Goal: Transaction & Acquisition: Book appointment/travel/reservation

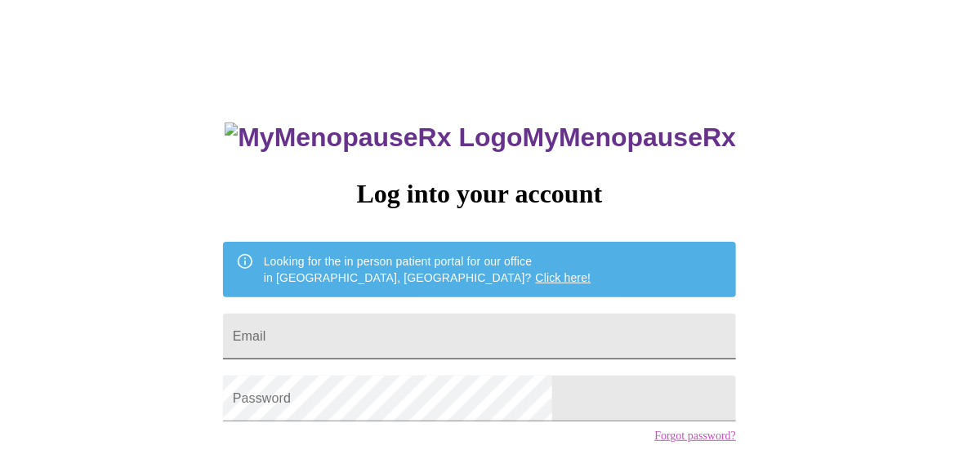
click at [451, 333] on input "Email" at bounding box center [479, 337] width 513 height 46
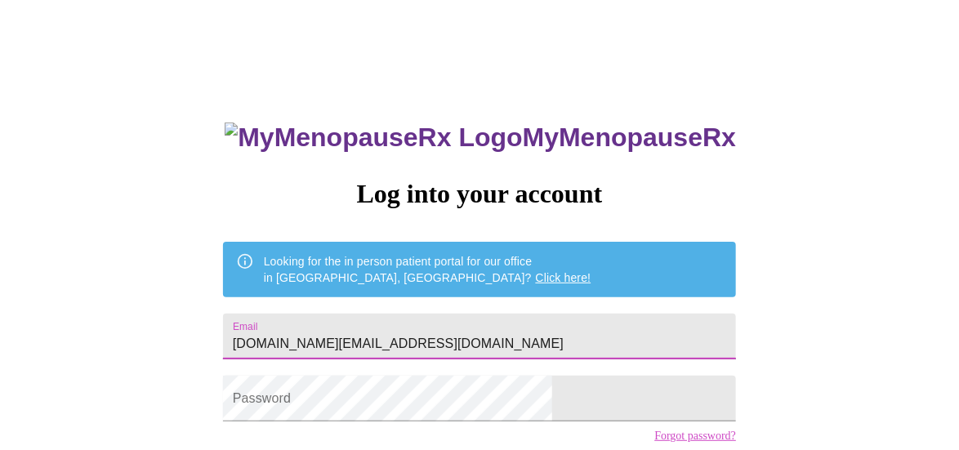
click at [404, 336] on input "[DOMAIN_NAME][EMAIL_ADDRESS][DOMAIN_NAME]" at bounding box center [479, 337] width 513 height 46
type input "[EMAIL_ADDRESS][DOMAIN_NAME]"
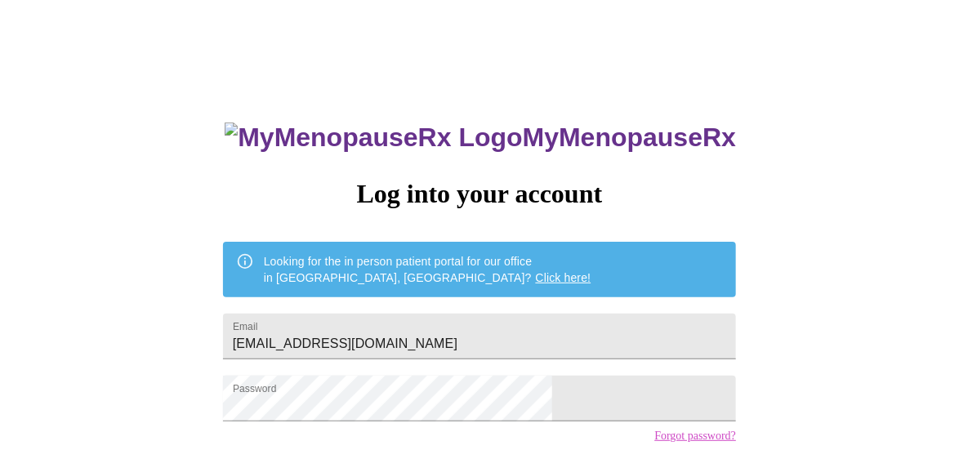
click at [682, 361] on div "MyMenopauseRx Log into your account Looking for the in person patient portal fo…" at bounding box center [480, 277] width 946 height 540
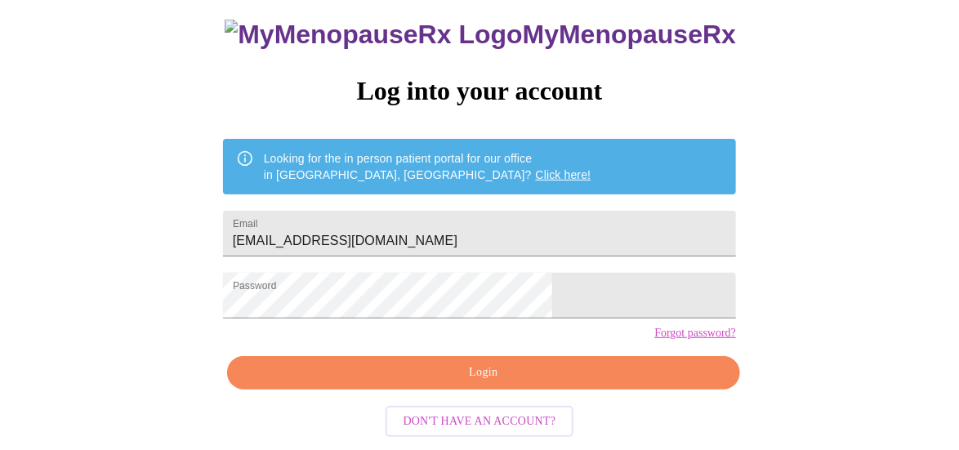
click at [523, 375] on span "Login" at bounding box center [483, 373] width 475 height 20
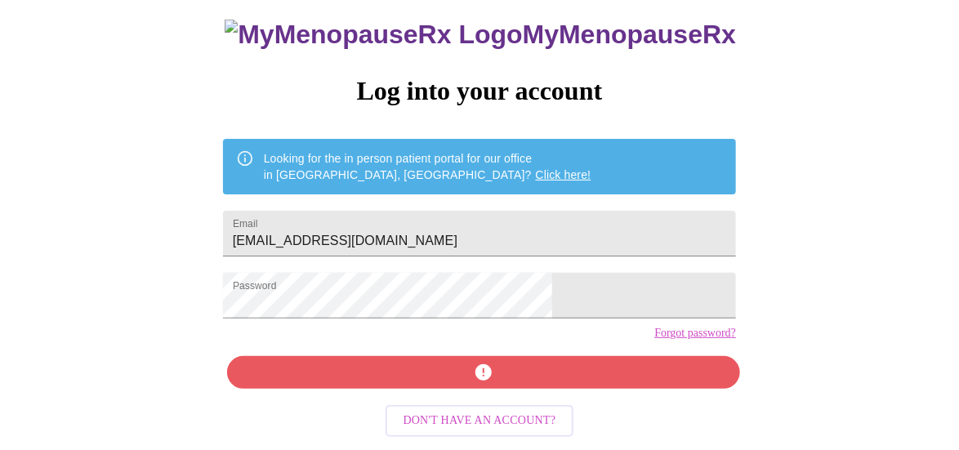
click at [654, 335] on link "Forgot password?" at bounding box center [695, 333] width 82 height 13
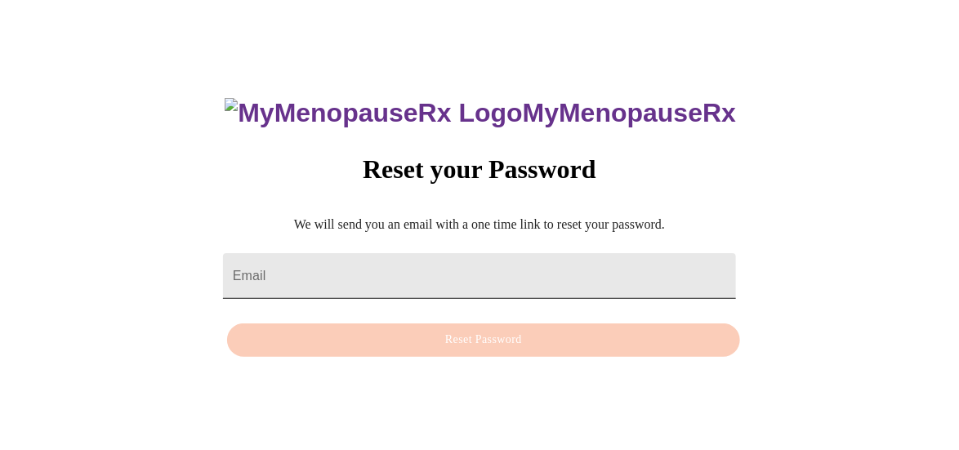
click at [429, 265] on input "Email" at bounding box center [479, 276] width 513 height 46
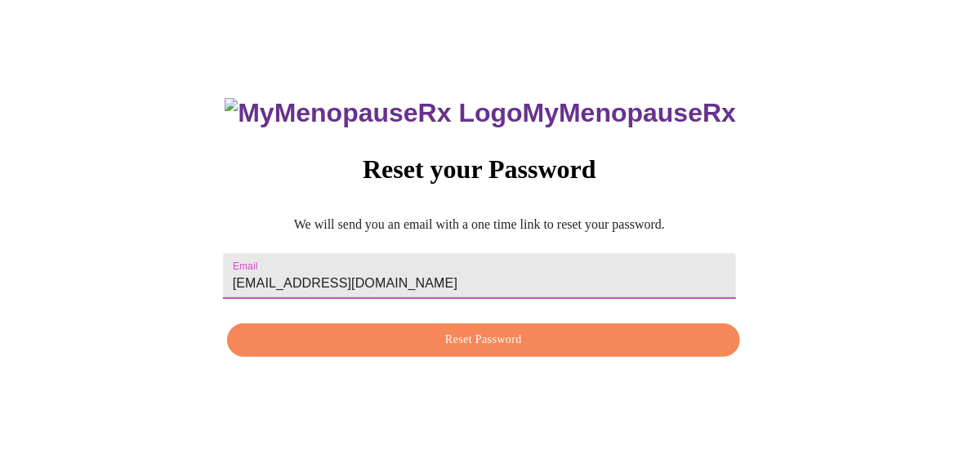
type input "[EMAIL_ADDRESS][DOMAIN_NAME]"
click at [522, 354] on button "Reset Password" at bounding box center [483, 339] width 513 height 33
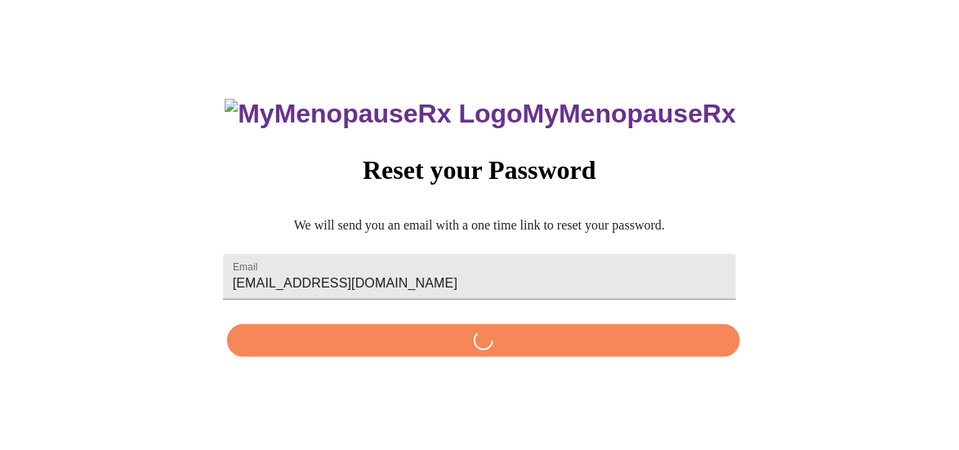
scroll to position [0, 0]
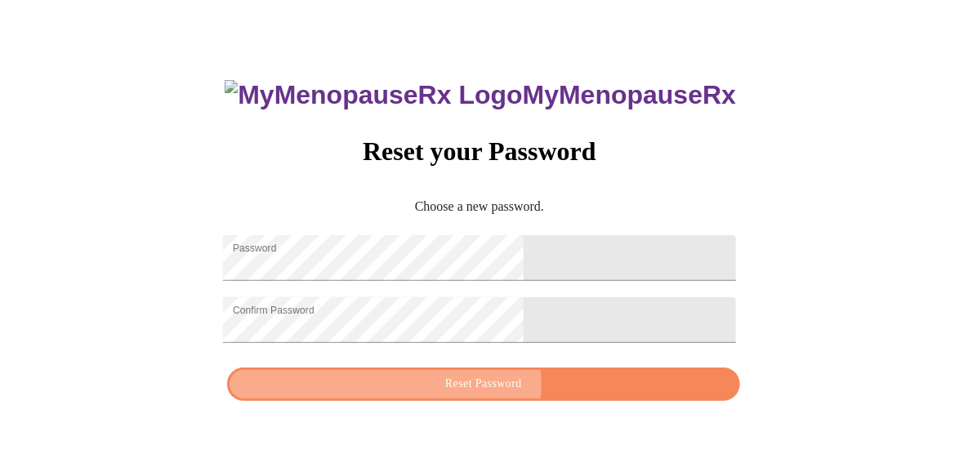
click at [490, 394] on span "Reset Password" at bounding box center [483, 384] width 475 height 20
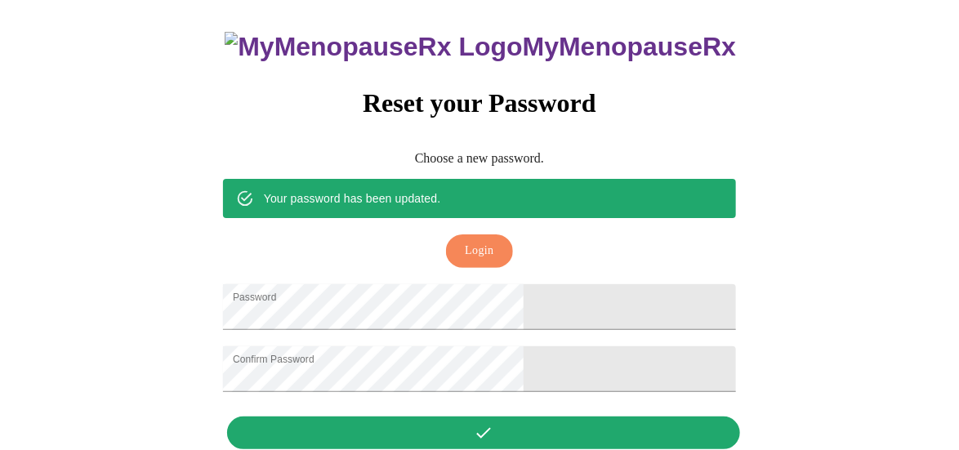
scroll to position [16, 0]
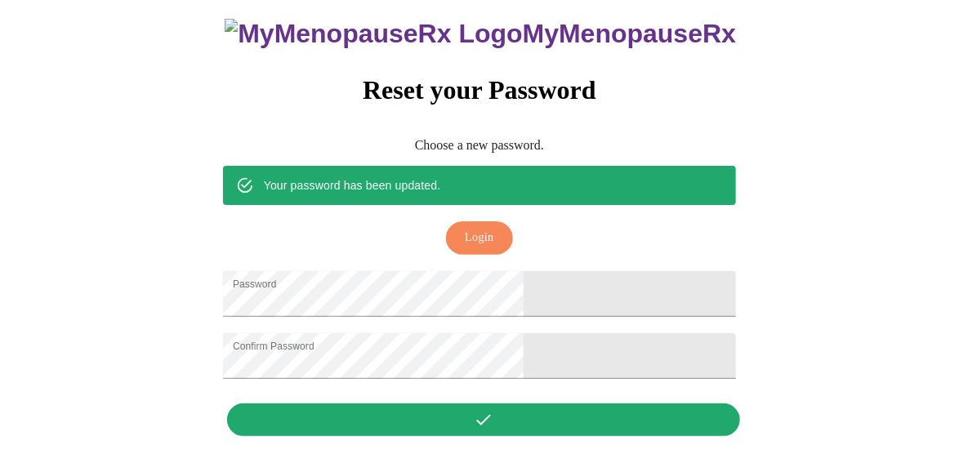
click at [485, 228] on span "Login" at bounding box center [479, 238] width 29 height 20
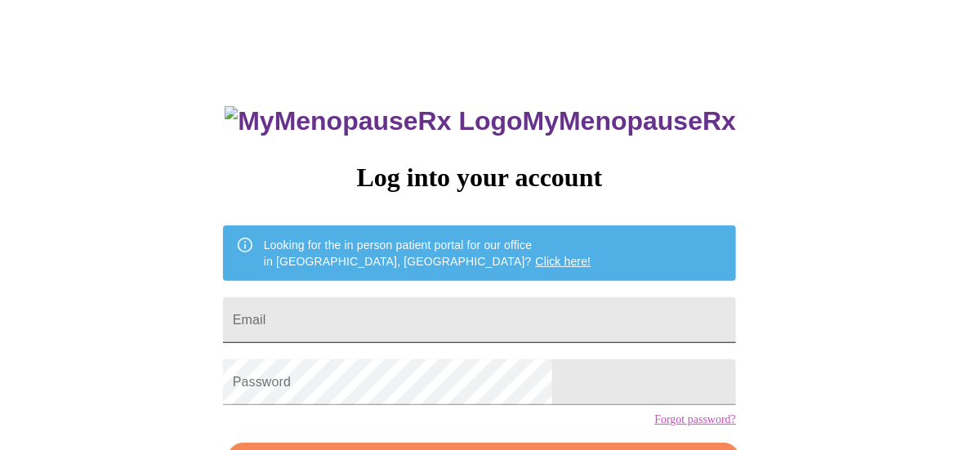
click at [490, 297] on input "Email" at bounding box center [479, 320] width 513 height 46
type input "[EMAIL_ADDRESS][DOMAIN_NAME]"
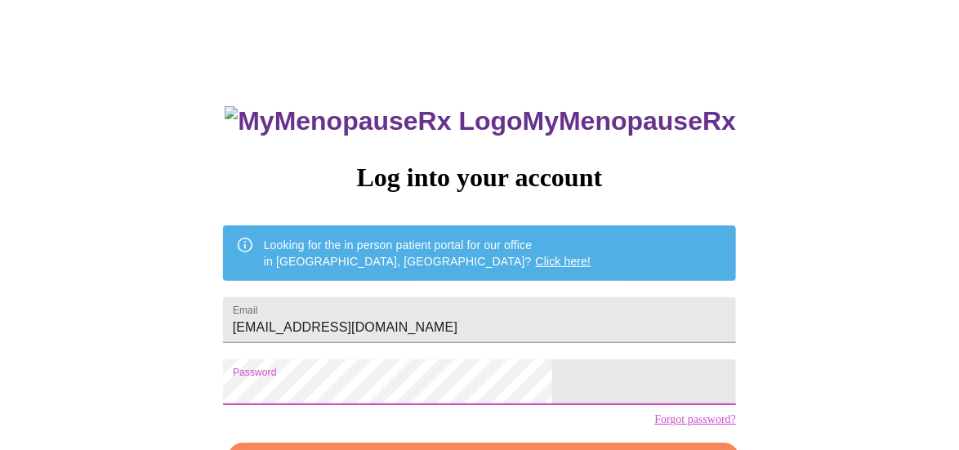
click at [664, 364] on div "MyMenopauseRx Log into your account Looking for the in person patient portal fo…" at bounding box center [480, 260] width 946 height 540
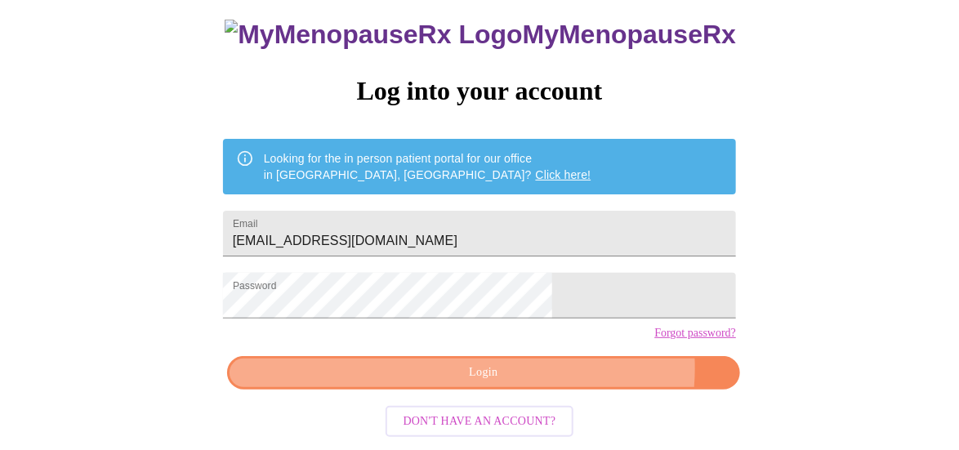
click at [552, 375] on span "Login" at bounding box center [483, 373] width 475 height 20
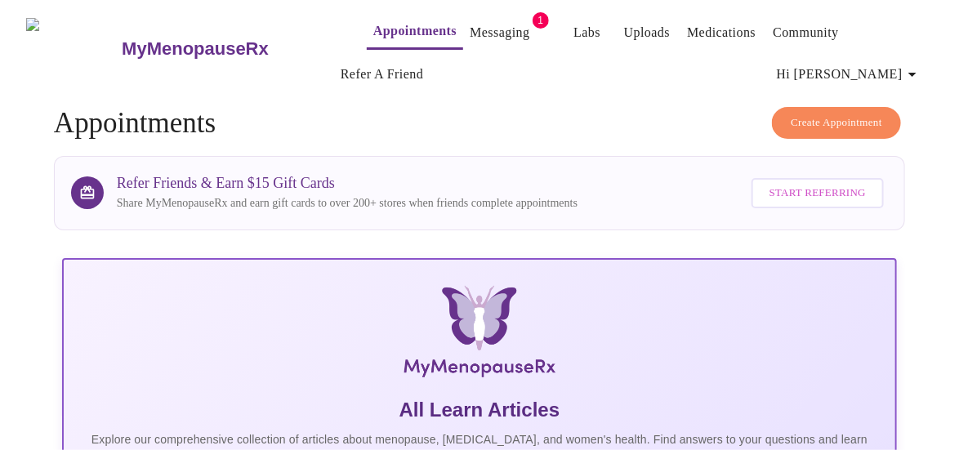
click at [381, 35] on link "Appointments" at bounding box center [414, 31] width 83 height 23
click at [840, 116] on span "Create Appointment" at bounding box center [835, 122] width 91 height 19
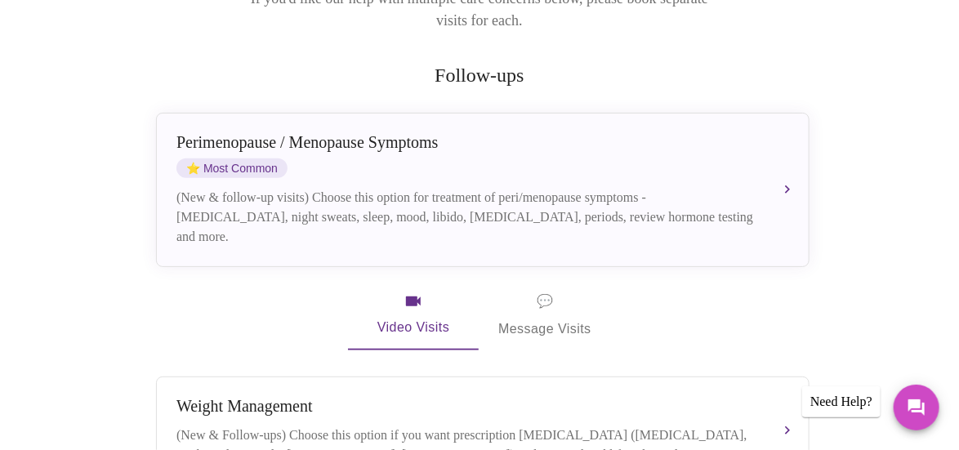
scroll to position [293, 0]
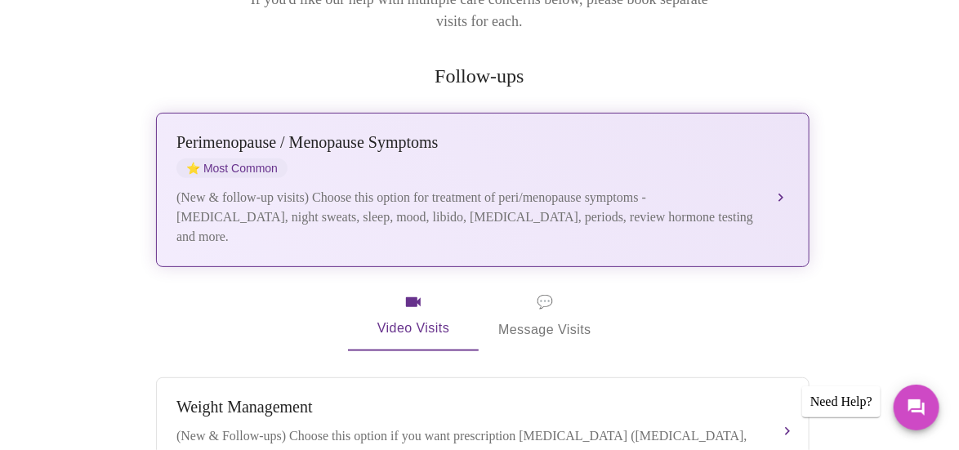
click at [783, 170] on button "Perimenopause / Menopause Symptoms ⭐ Most Common (New & follow-up visits) Choos…" at bounding box center [482, 190] width 653 height 154
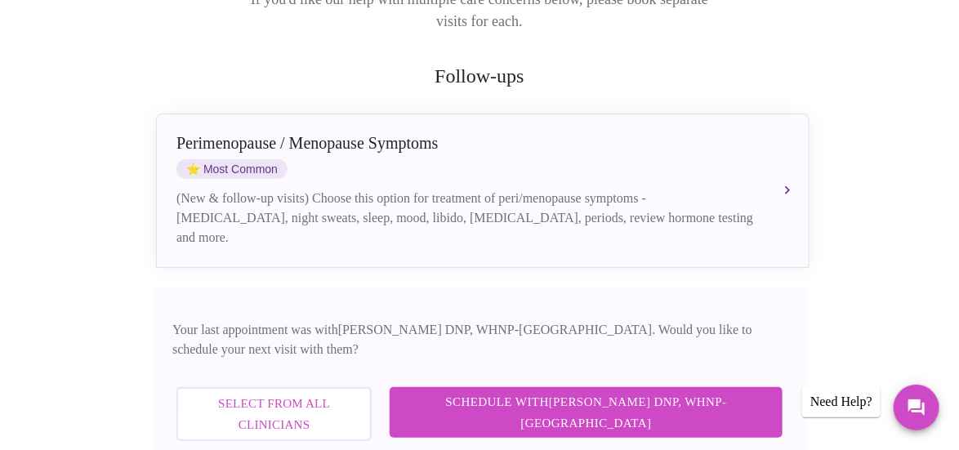
click at [630, 391] on span "Schedule with Laura Smith DNP, WHNP-BC" at bounding box center [586, 412] width 360 height 43
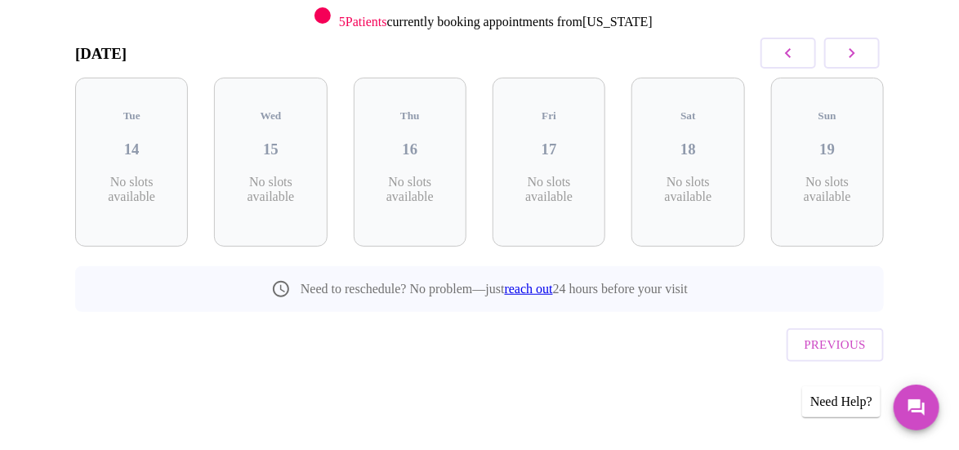
scroll to position [213, 0]
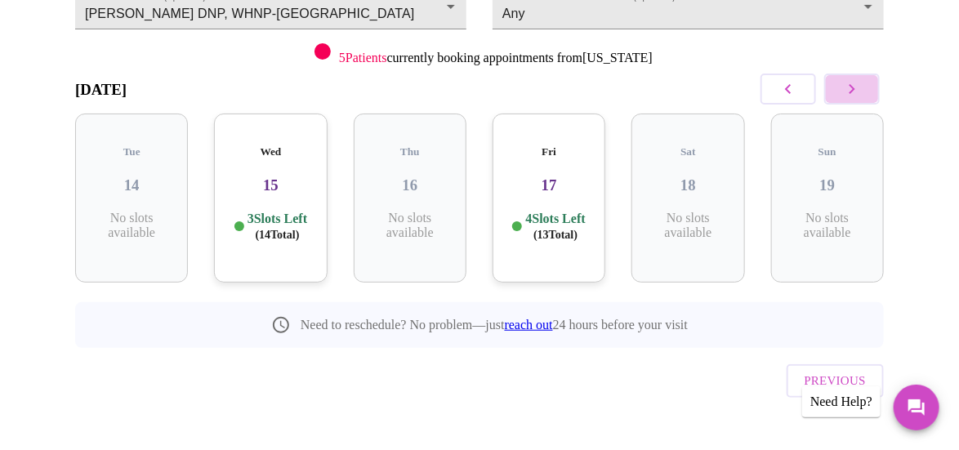
click at [853, 73] on button "button" at bounding box center [852, 88] width 56 height 31
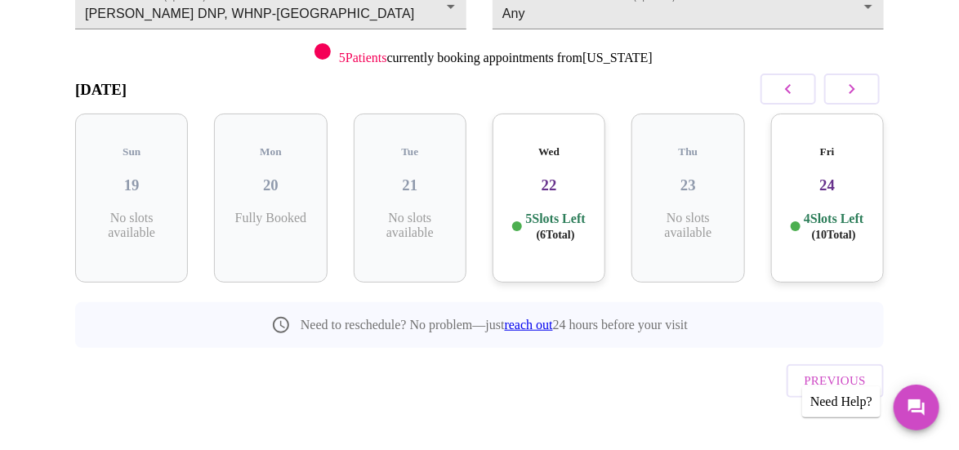
click at [560, 186] on div "Wed 22 5 Slots Left ( 6 Total)" at bounding box center [548, 197] width 113 height 169
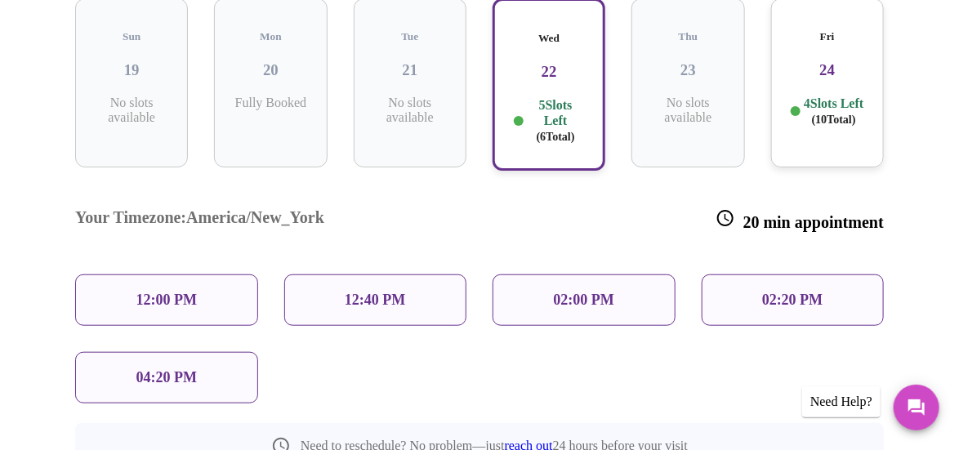
scroll to position [333, 0]
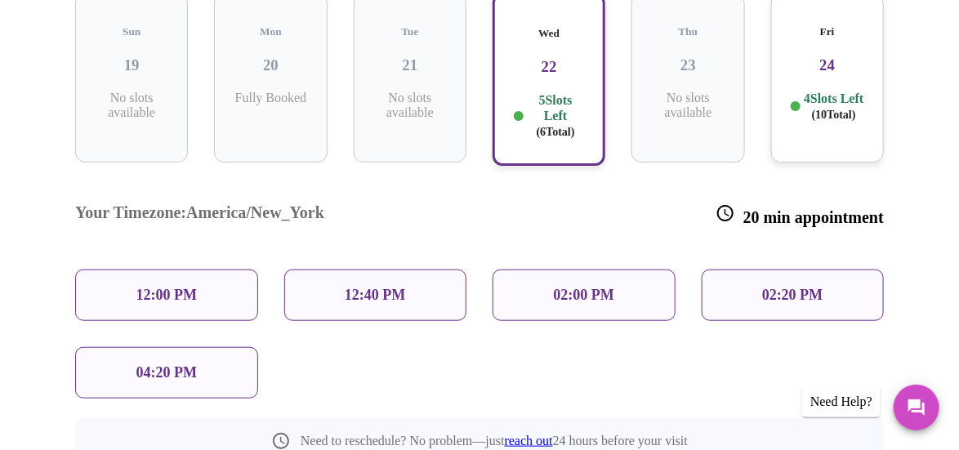
click at [828, 65] on div "Fri 24 4 Slots Left ( 10 Total)" at bounding box center [827, 77] width 113 height 169
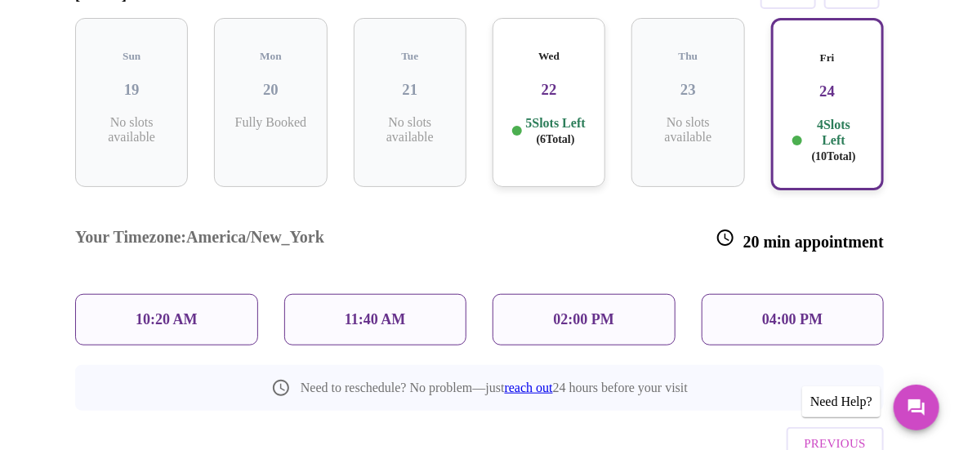
scroll to position [309, 0]
click at [801, 310] on p "04:00 PM" at bounding box center [792, 318] width 60 height 17
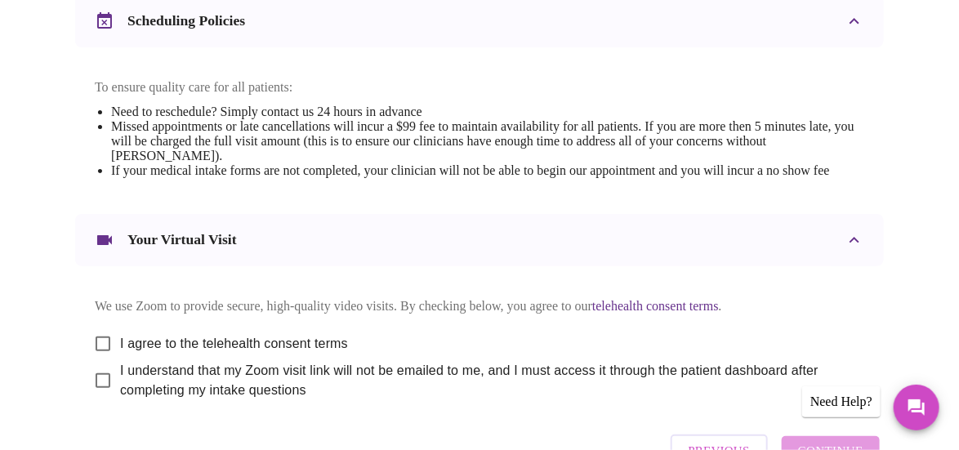
scroll to position [819, 0]
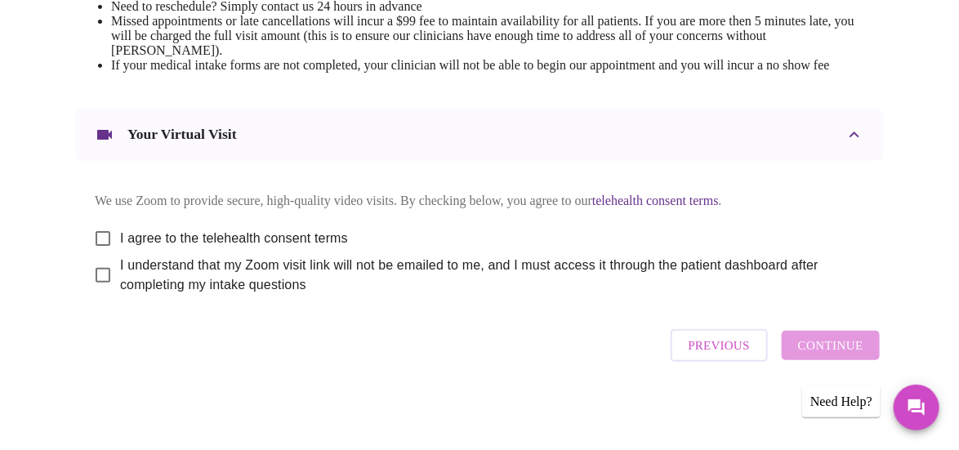
click at [100, 227] on input "I agree to the telehealth consent terms" at bounding box center [103, 238] width 34 height 34
checkbox input "true"
click at [96, 277] on input "I understand that my Zoom visit link will not be emailed to me, and I must acce…" at bounding box center [103, 275] width 34 height 34
checkbox input "true"
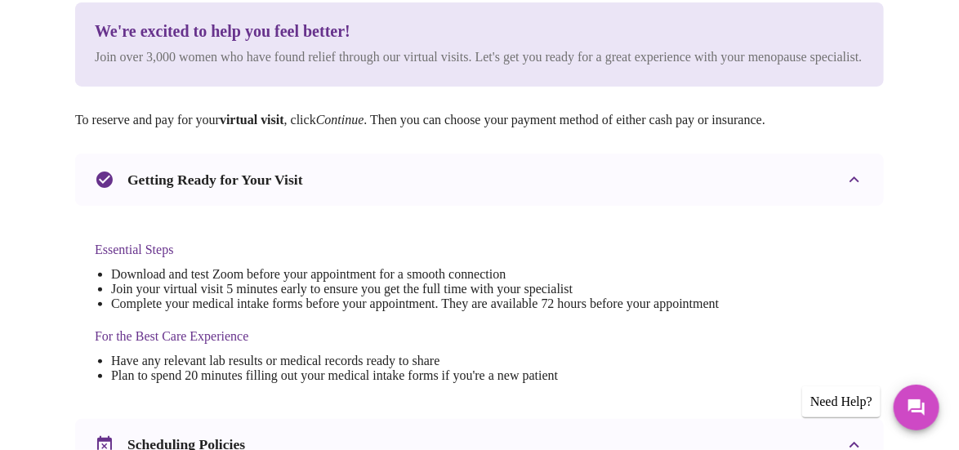
scroll to position [0, 0]
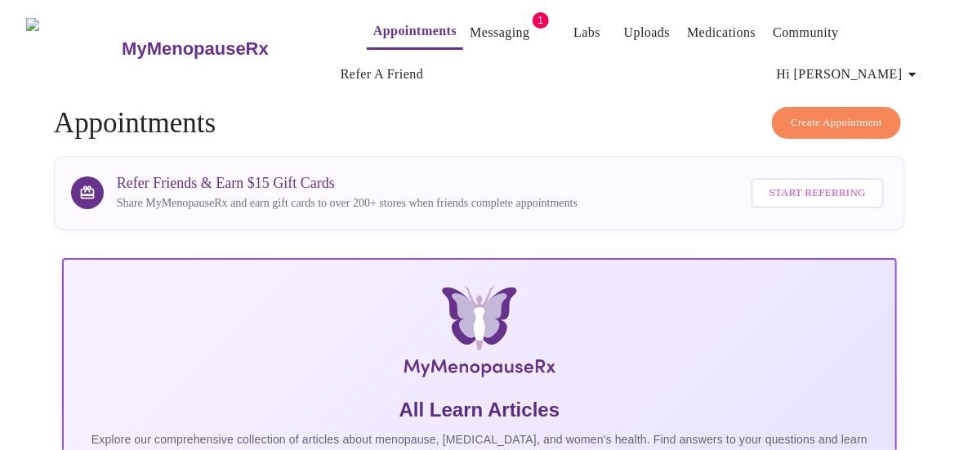
click at [809, 122] on span "Create Appointment" at bounding box center [835, 122] width 91 height 19
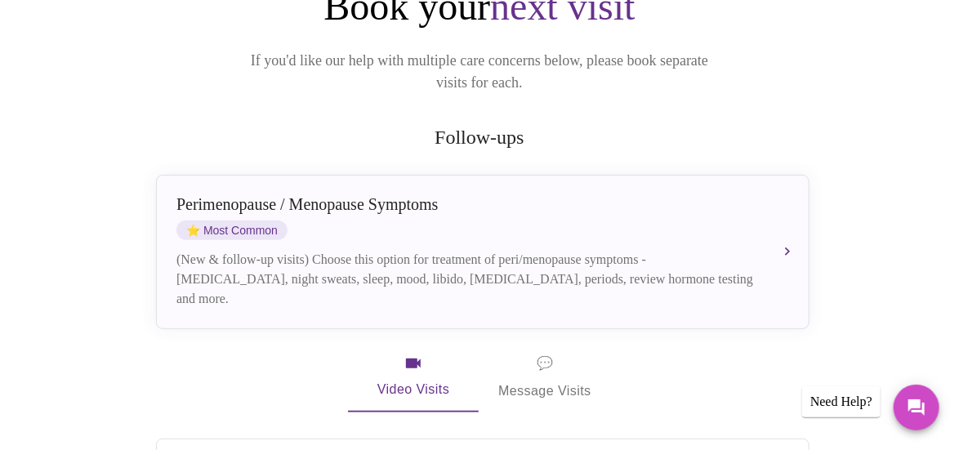
scroll to position [233, 0]
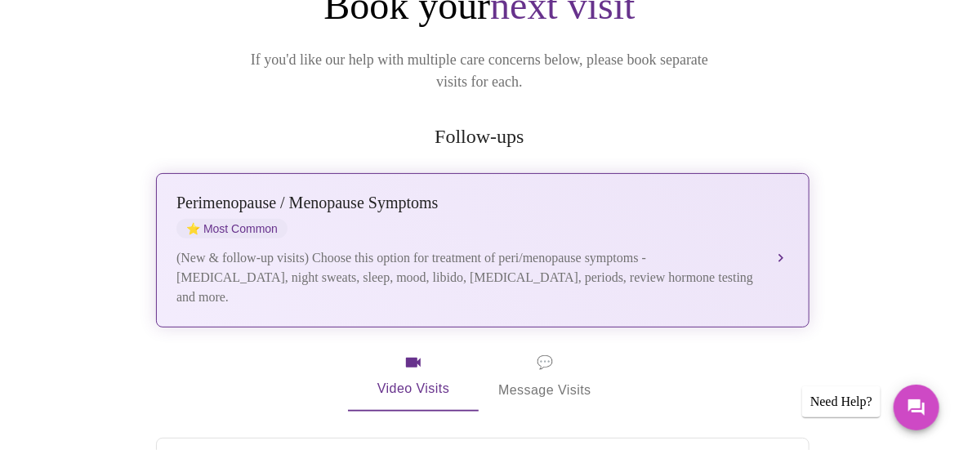
click at [773, 229] on button "Perimenopause / Menopause Symptoms ⭐ Most Common (New & follow-up visits) Choos…" at bounding box center [482, 250] width 653 height 154
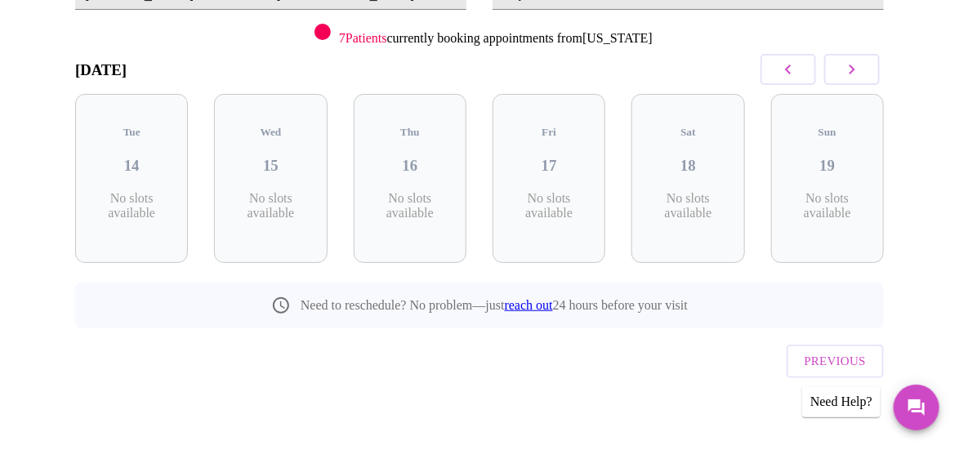
scroll to position [213, 0]
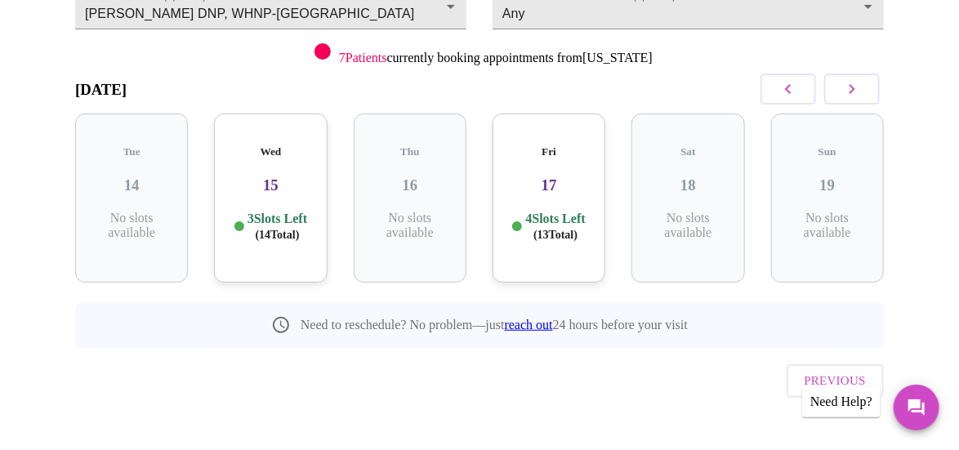
click at [861, 85] on icon "button" at bounding box center [852, 89] width 20 height 20
click at [567, 185] on div "Wed 22 5 Slots Left ( 6 Total)" at bounding box center [548, 197] width 113 height 169
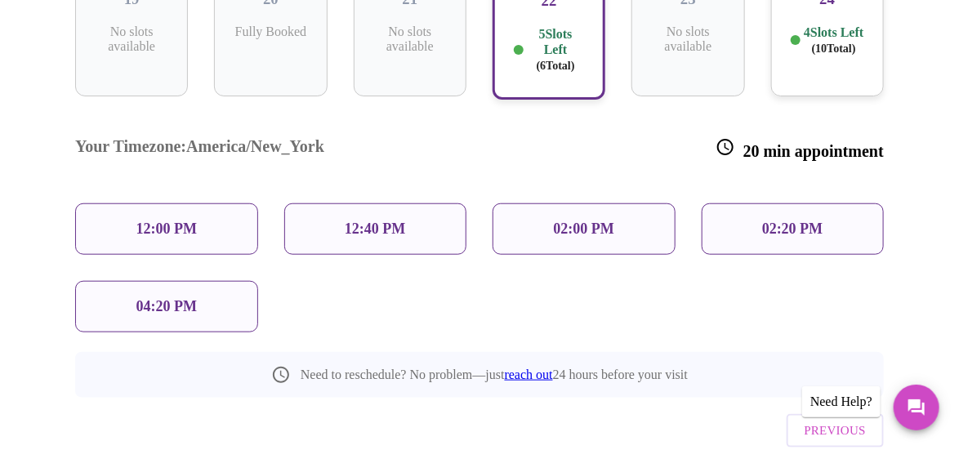
scroll to position [402, 0]
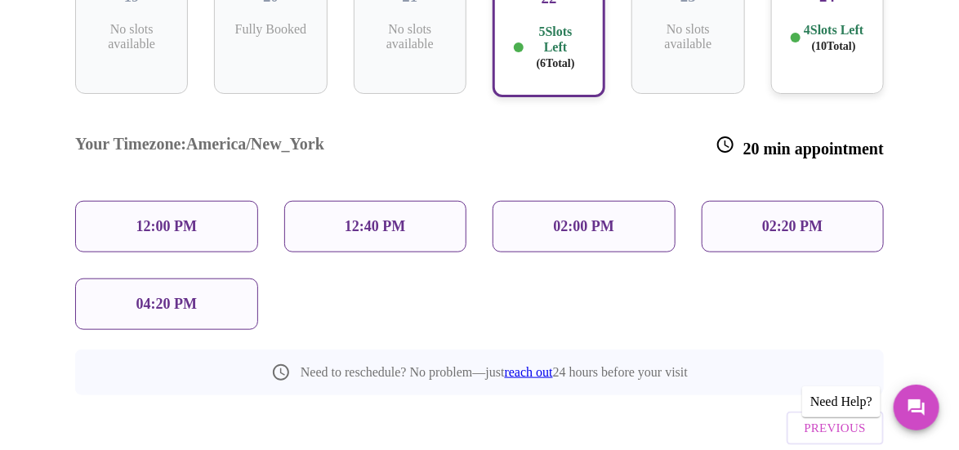
click at [177, 278] on div "04:20 PM" at bounding box center [166, 303] width 183 height 51
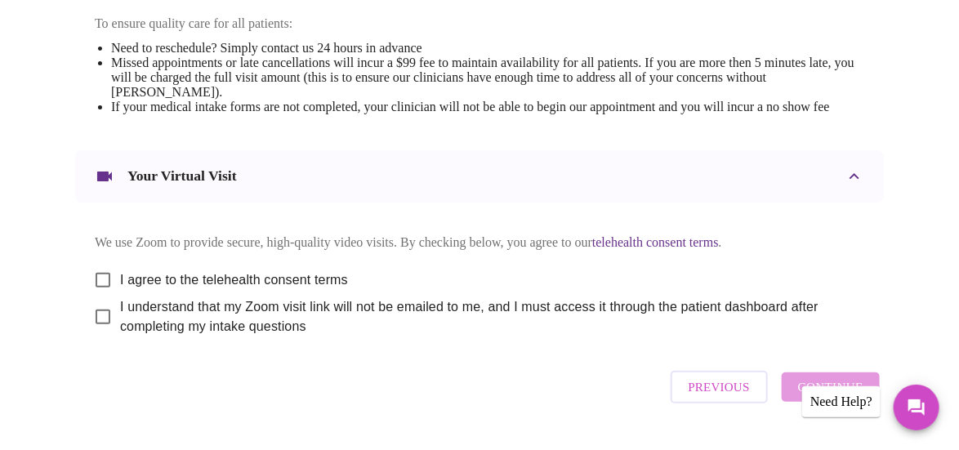
scroll to position [722, 0]
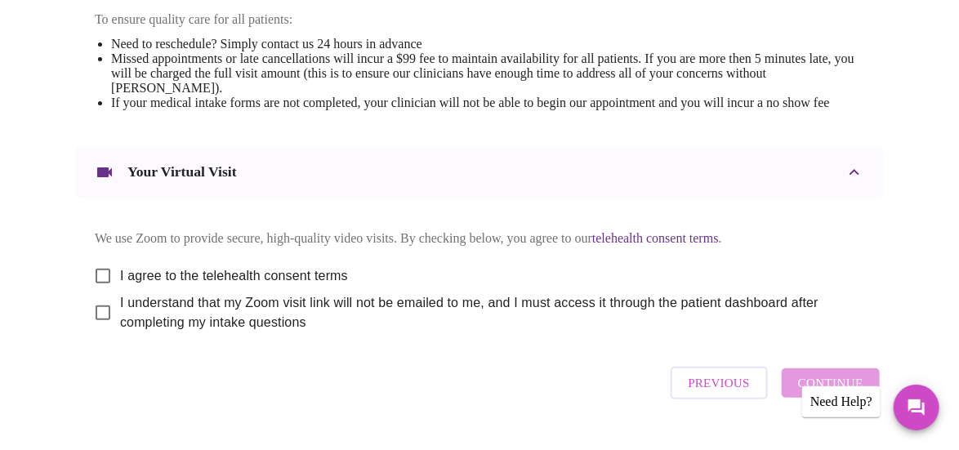
click at [105, 293] on input "I agree to the telehealth consent terms" at bounding box center [103, 276] width 34 height 34
checkbox input "true"
click at [99, 330] on input "I understand that my Zoom visit link will not be emailed to me, and I must acce…" at bounding box center [103, 313] width 34 height 34
checkbox input "true"
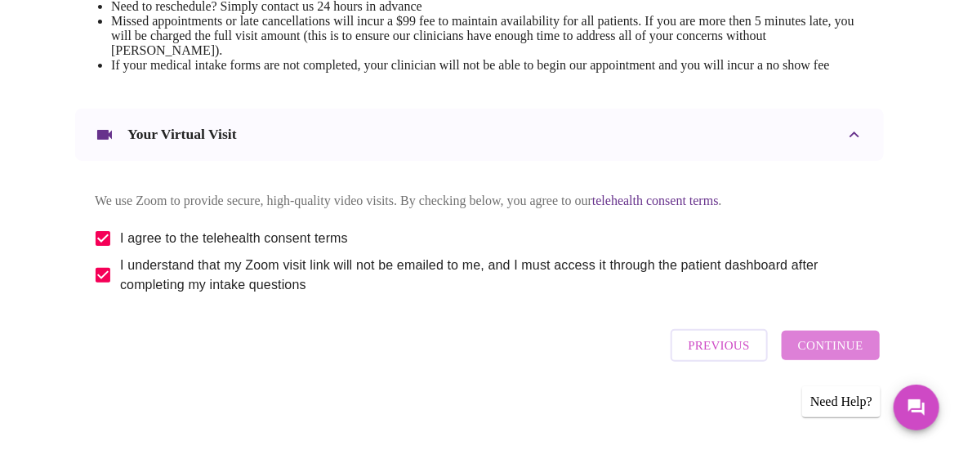
click at [857, 356] on span "Continue" at bounding box center [830, 345] width 65 height 21
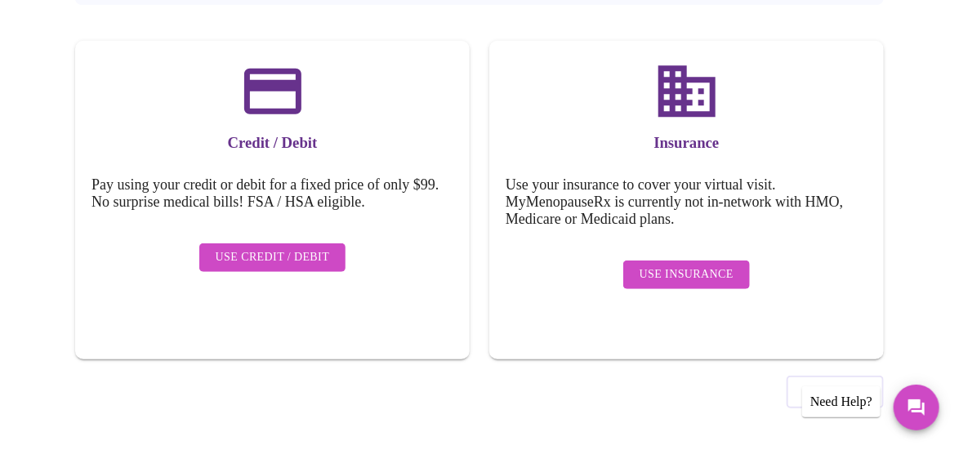
click at [679, 260] on button "Use Insurance" at bounding box center [686, 274] width 127 height 29
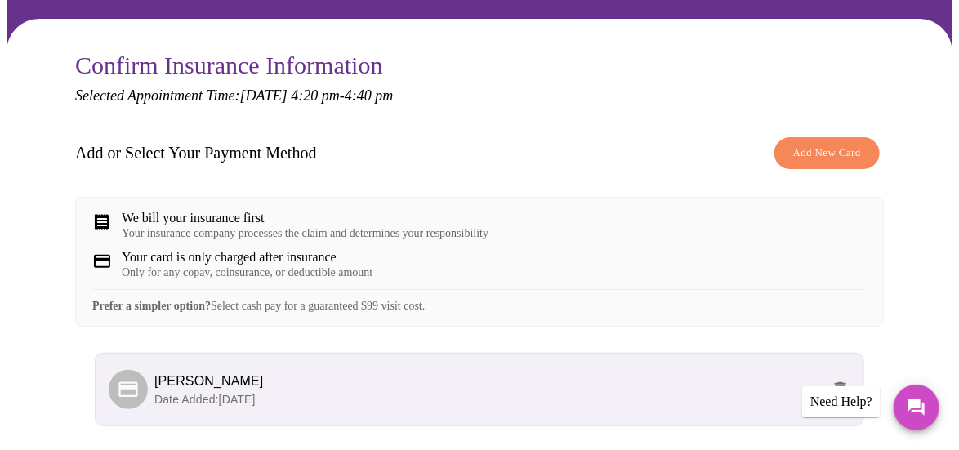
scroll to position [279, 0]
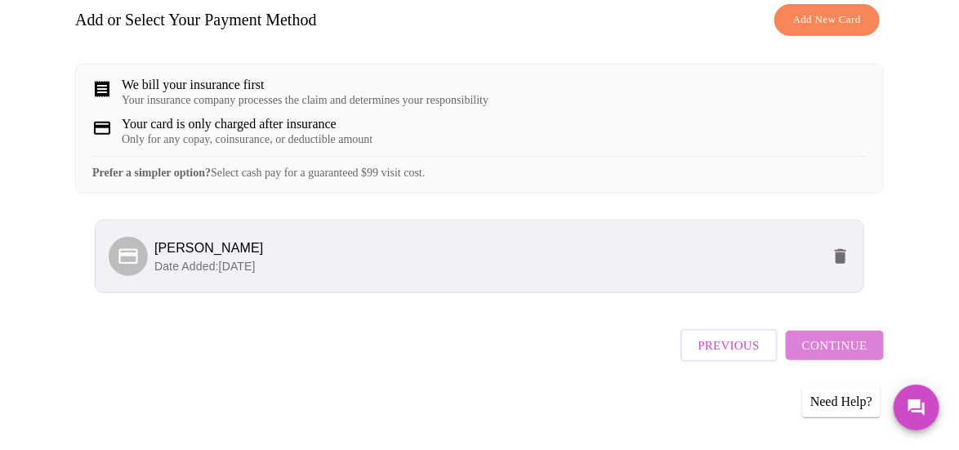
click at [848, 356] on span "Continue" at bounding box center [834, 345] width 65 height 21
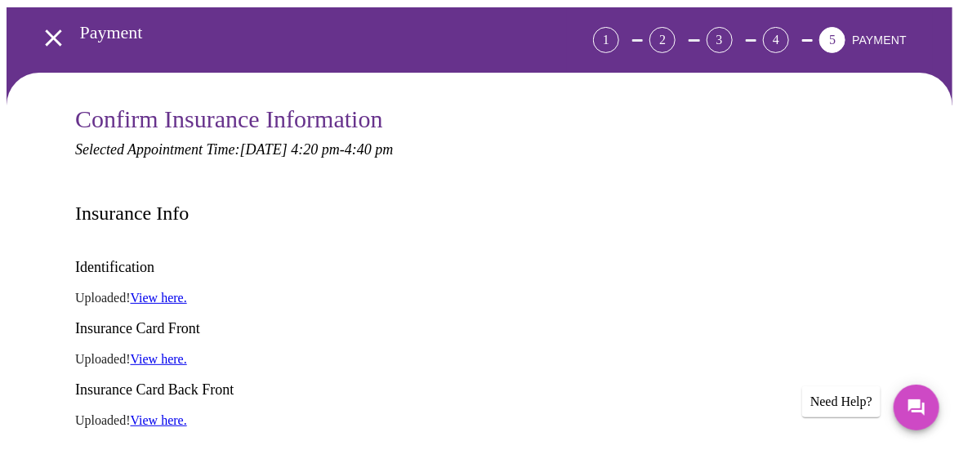
scroll to position [82, 0]
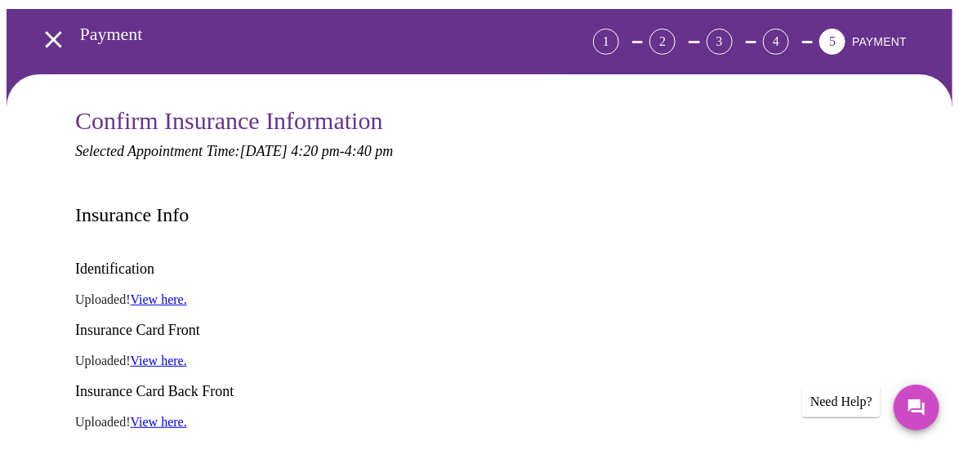
click at [732, 38] on div "3" at bounding box center [719, 42] width 26 height 26
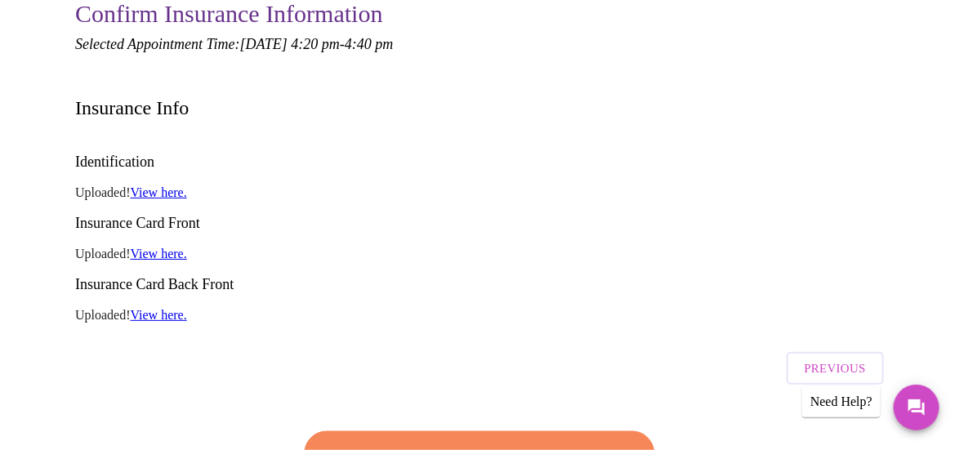
click at [821, 358] on span "Previous" at bounding box center [834, 368] width 61 height 21
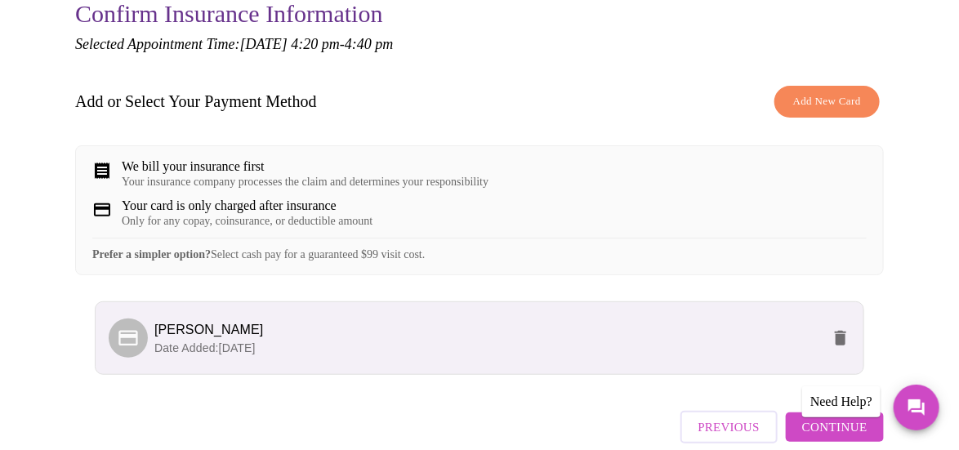
scroll to position [279, 0]
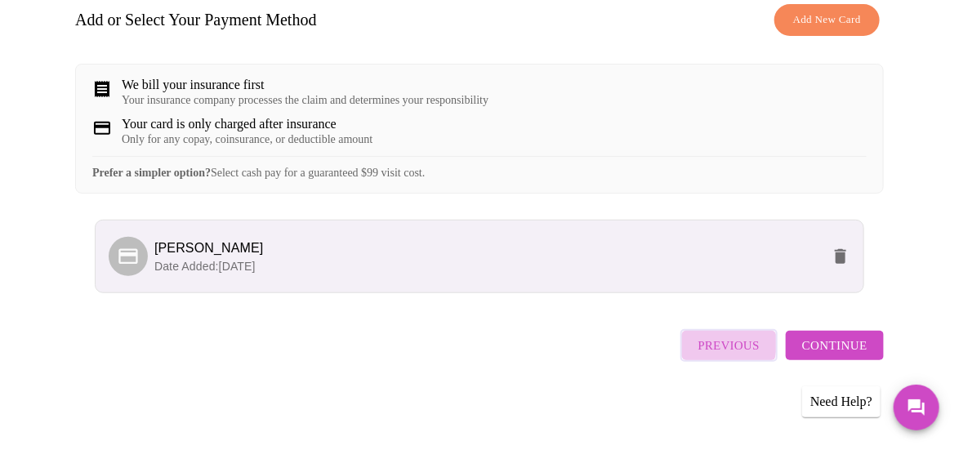
click at [720, 350] on span "Previous" at bounding box center [728, 345] width 61 height 21
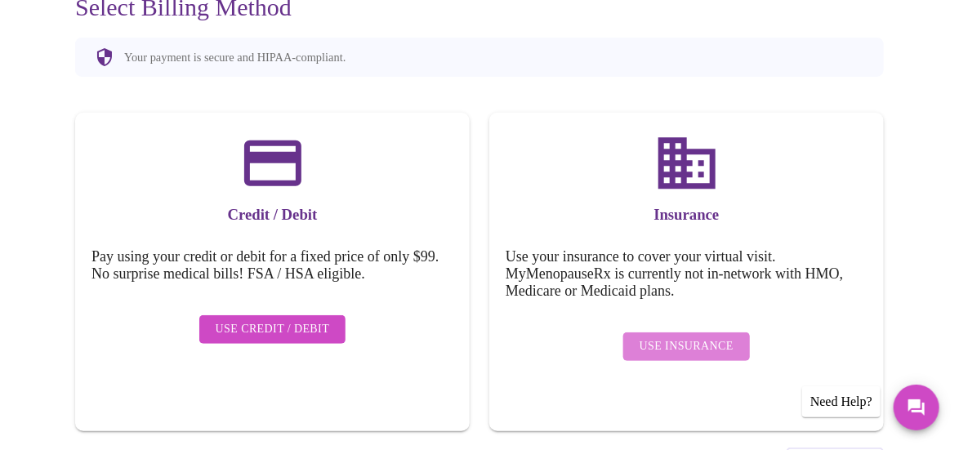
click at [697, 336] on span "Use Insurance" at bounding box center [686, 346] width 94 height 20
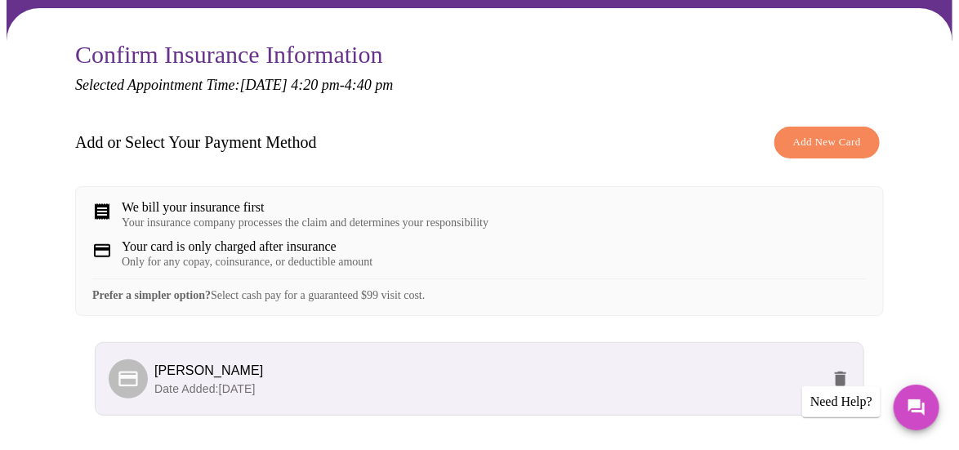
scroll to position [279, 0]
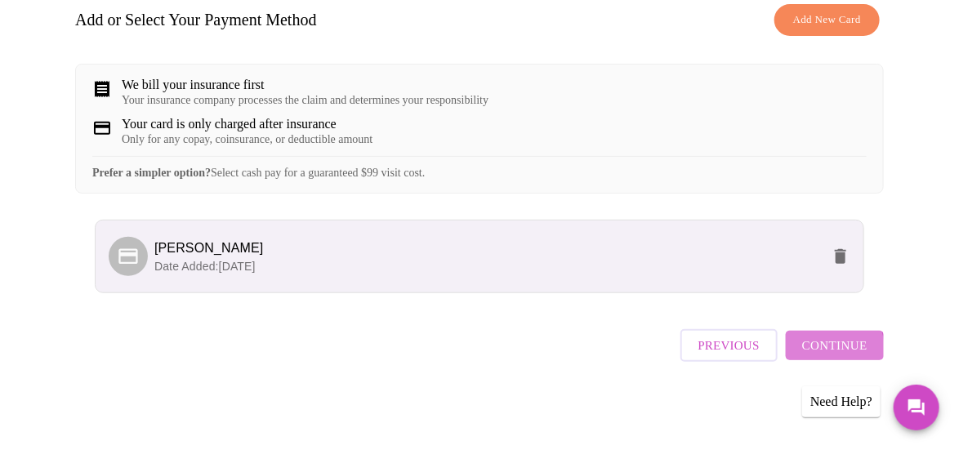
click at [834, 355] on span "Continue" at bounding box center [834, 345] width 65 height 21
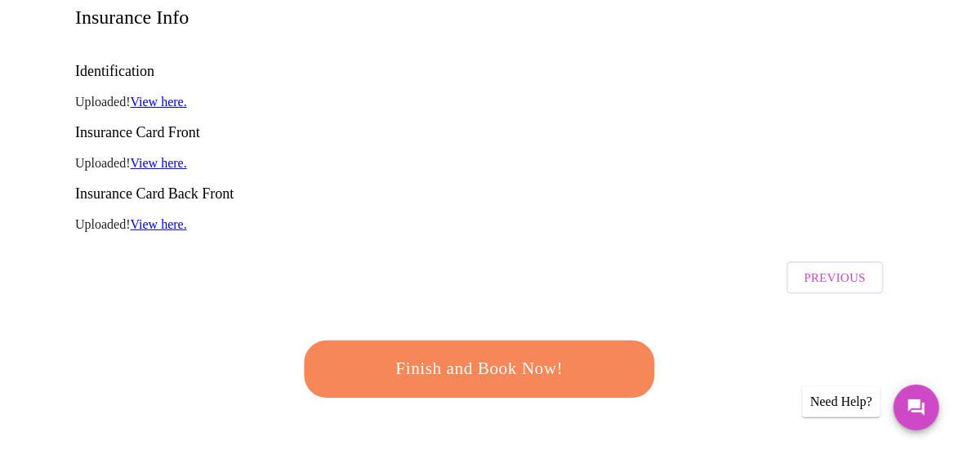
click at [542, 354] on span "Finish and Book Now!" at bounding box center [479, 369] width 302 height 30
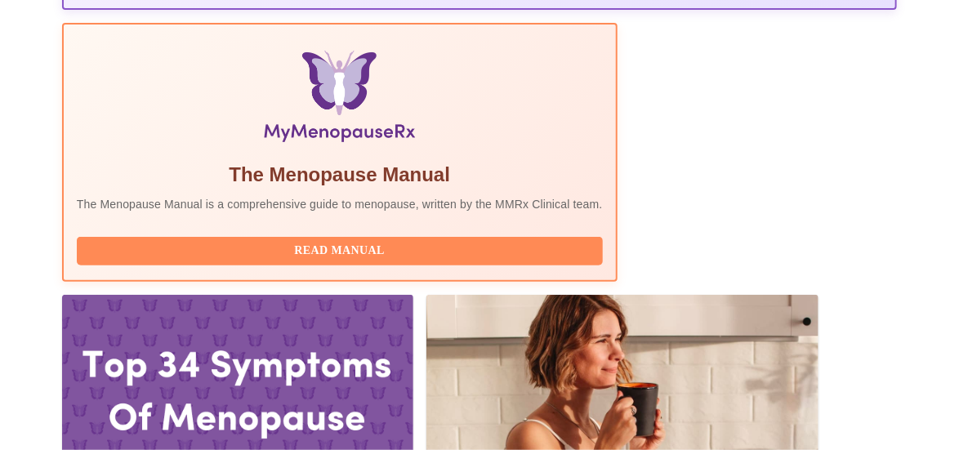
scroll to position [656, 0]
